Goal: Obtain resource: Download file/media

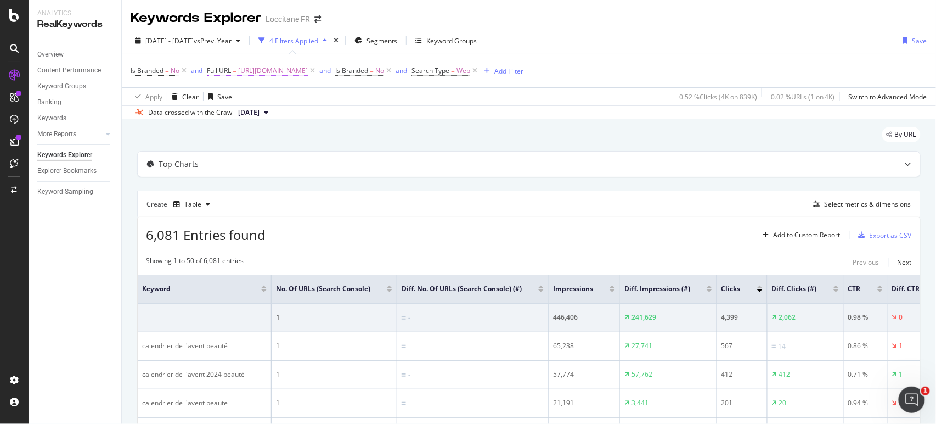
click at [308, 72] on span "[URL][DOMAIN_NAME]" at bounding box center [273, 70] width 70 height 15
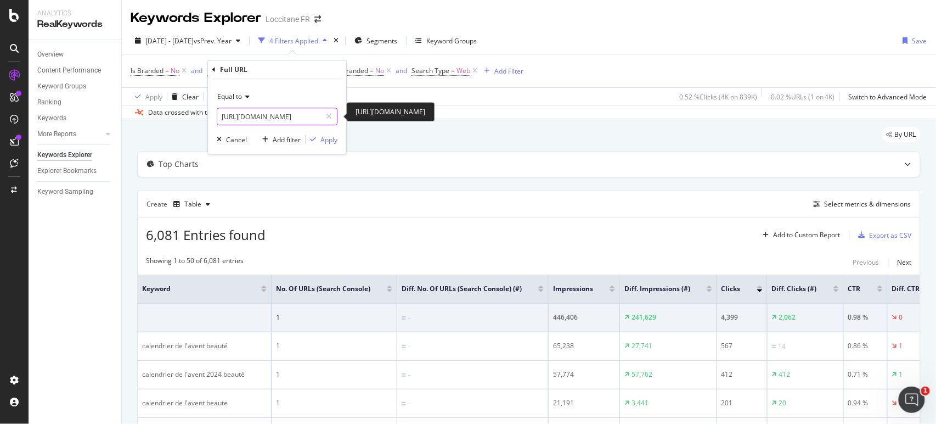
click at [311, 117] on input "[URL][DOMAIN_NAME]" at bounding box center [269, 117] width 104 height 18
paste input "deaux/recherche/calendriers-de-l-avent"
type input "[URL][DOMAIN_NAME]"
click at [335, 142] on div "Apply" at bounding box center [328, 139] width 17 height 9
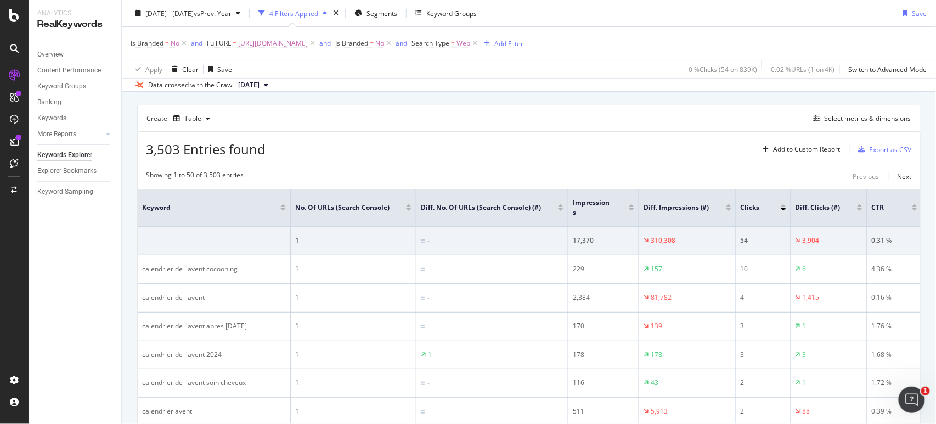
scroll to position [81, 0]
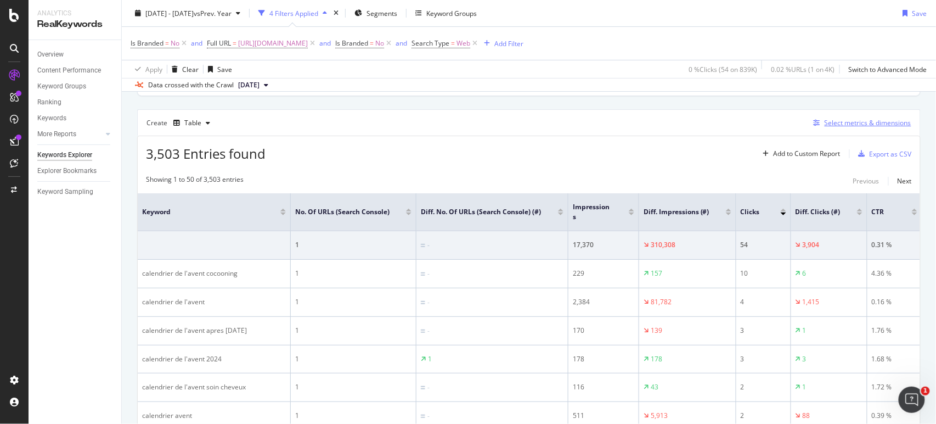
click at [831, 124] on div "Select metrics & dimensions" at bounding box center [868, 122] width 87 height 9
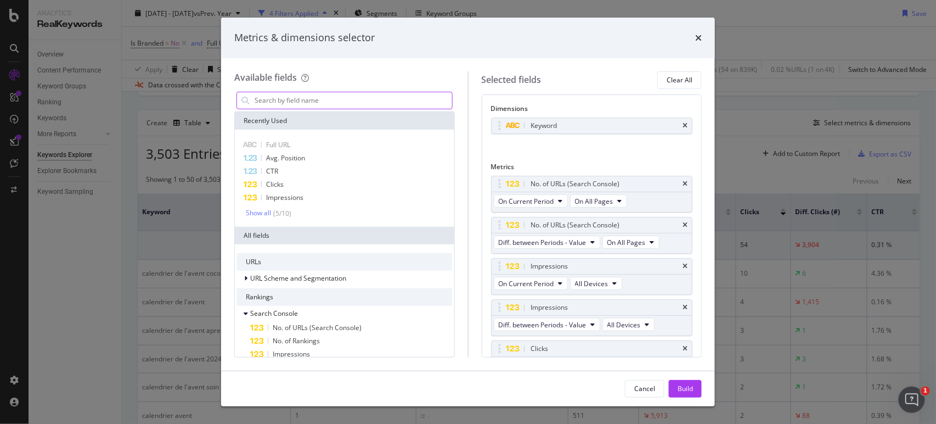
click at [318, 103] on input "modal" at bounding box center [353, 100] width 199 height 16
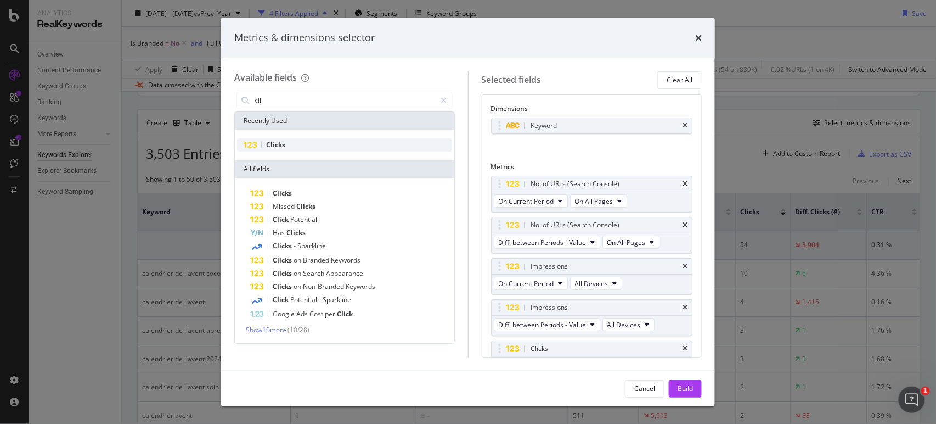
type input "cli"
click at [310, 144] on div "Clicks" at bounding box center [344, 144] width 215 height 13
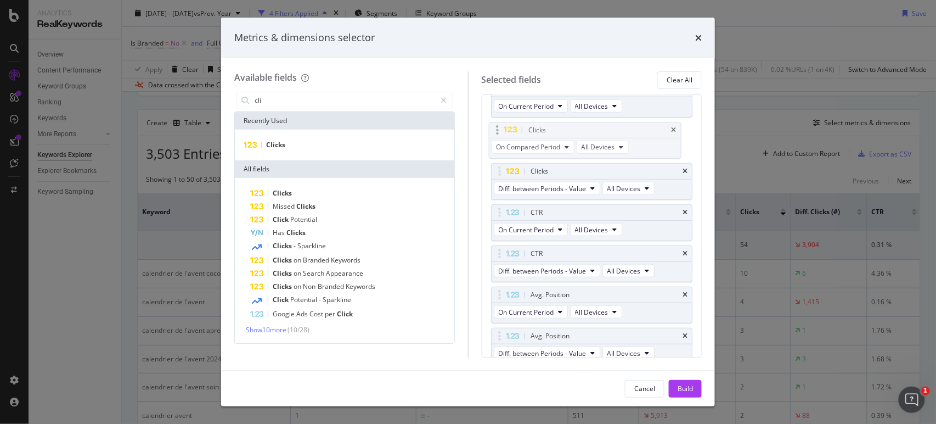
scroll to position [254, 0]
drag, startPoint x: 495, startPoint y: 327, endPoint x: 493, endPoint y: 128, distance: 198.7
click at [493, 128] on body "Analytics RealKeywords Overview Content Performance Keyword Groups Ranking Keyw…" at bounding box center [468, 212] width 936 height 424
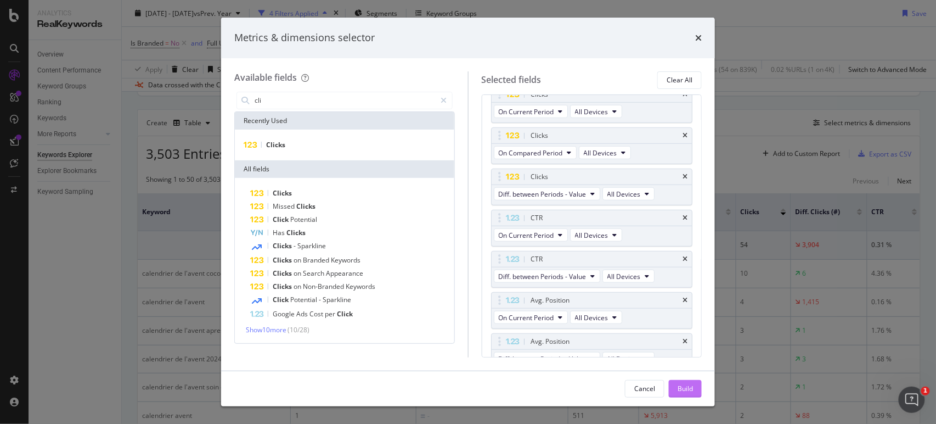
click at [678, 388] on div "Build" at bounding box center [685, 388] width 15 height 9
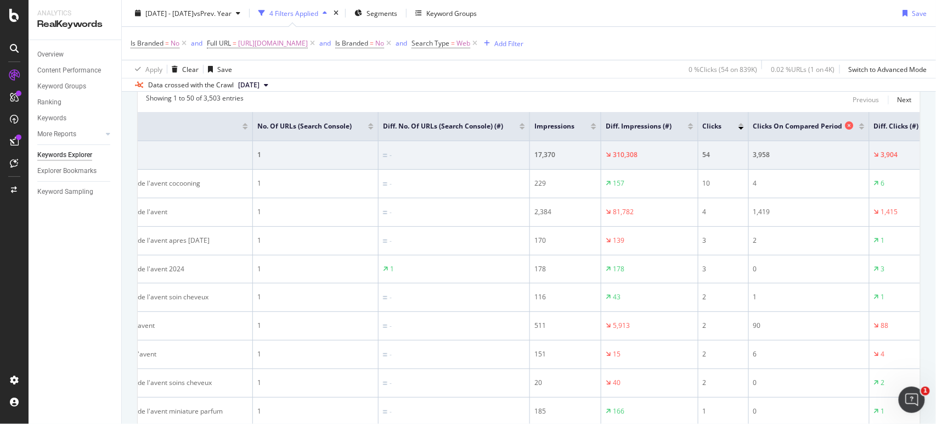
scroll to position [0, 40]
click at [861, 128] on div at bounding box center [859, 128] width 5 height 3
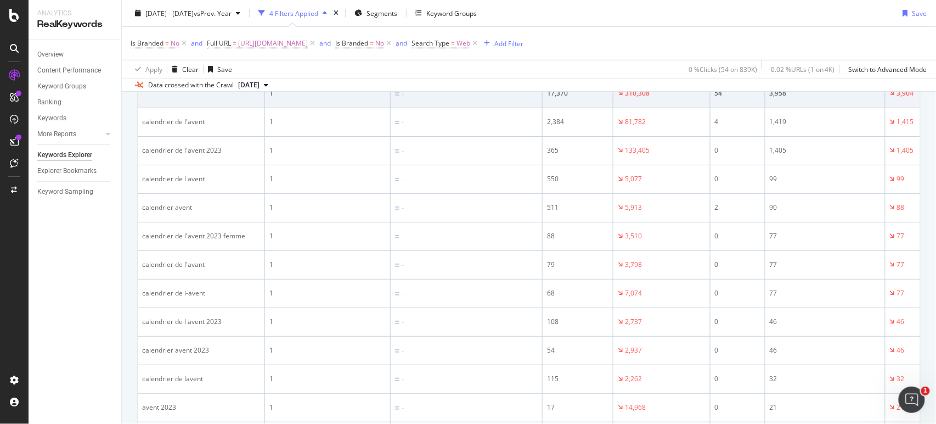
scroll to position [18, 0]
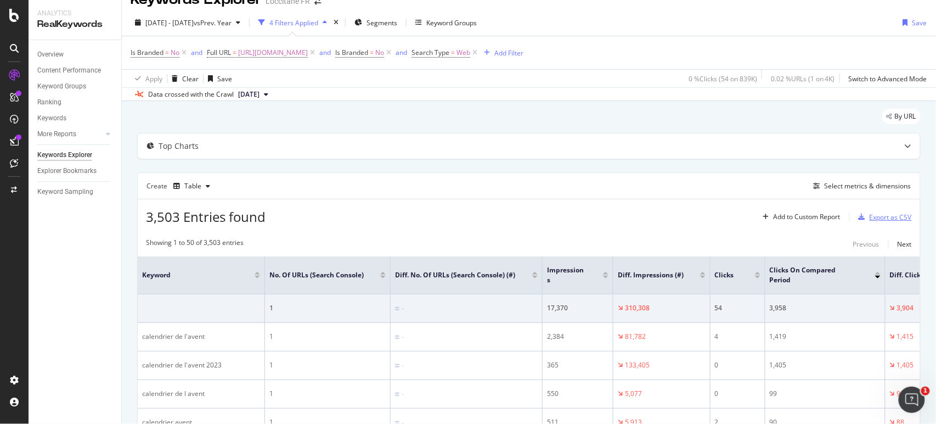
click at [876, 216] on div "Export as CSV" at bounding box center [891, 216] width 42 height 9
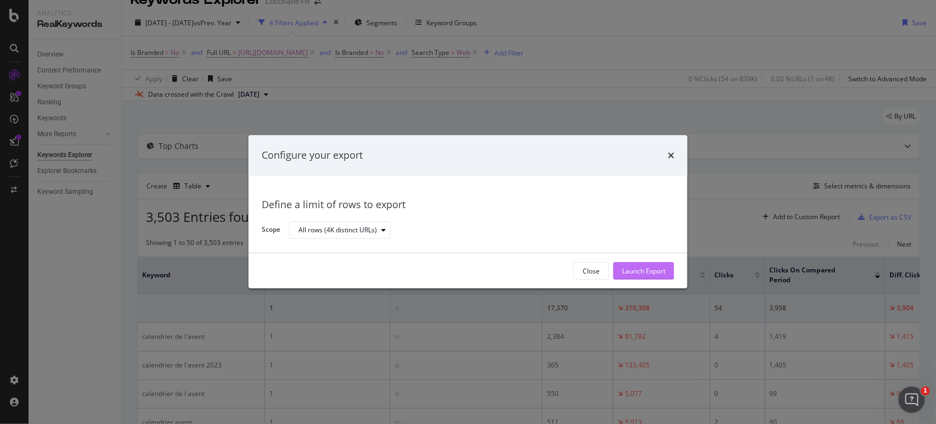
click at [637, 271] on div "Launch Export" at bounding box center [643, 270] width 43 height 9
